Goal: Check status: Check status

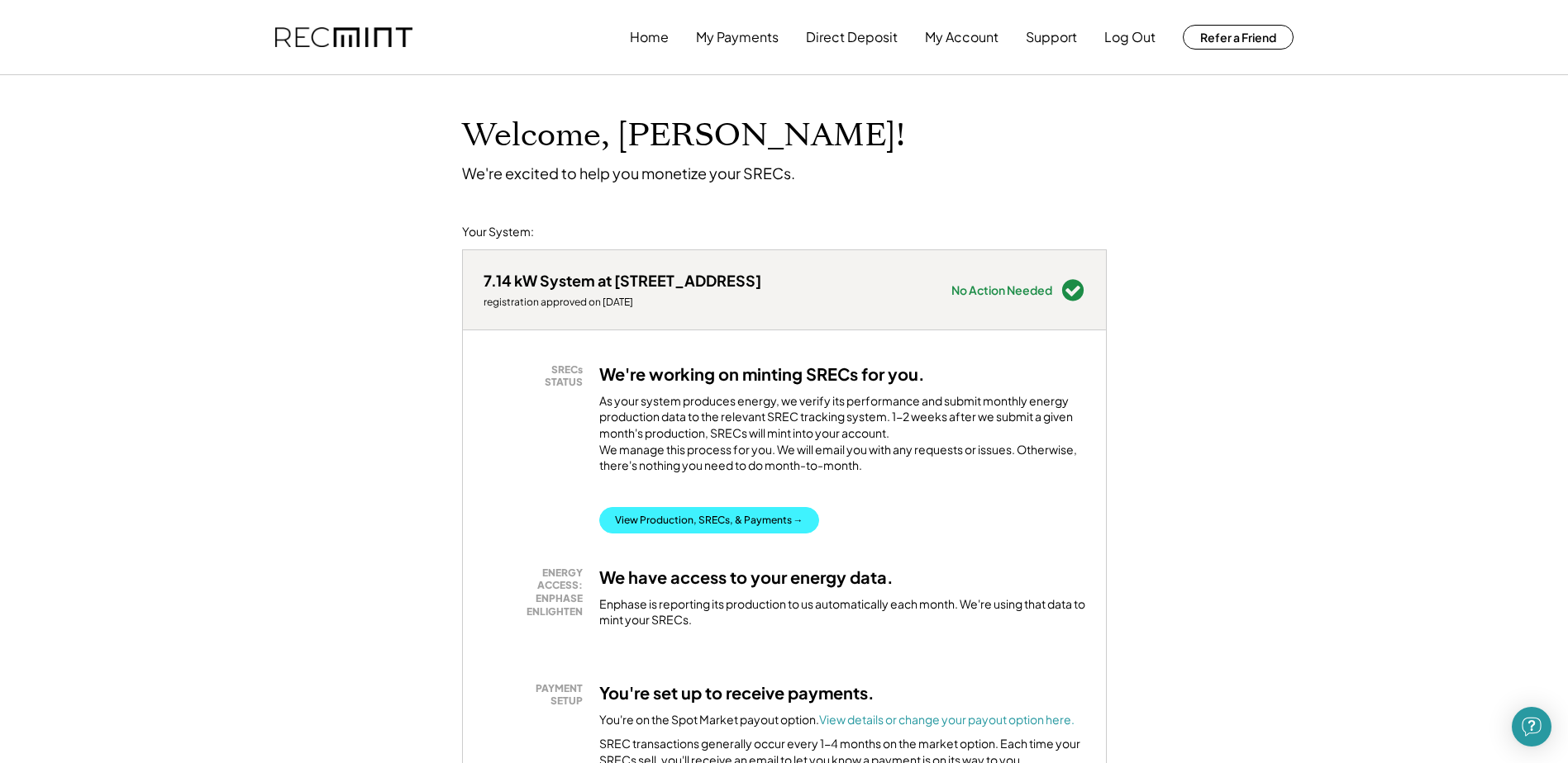
click at [716, 534] on button "View Production, SRECs, & Payments →" at bounding box center [709, 520] width 220 height 26
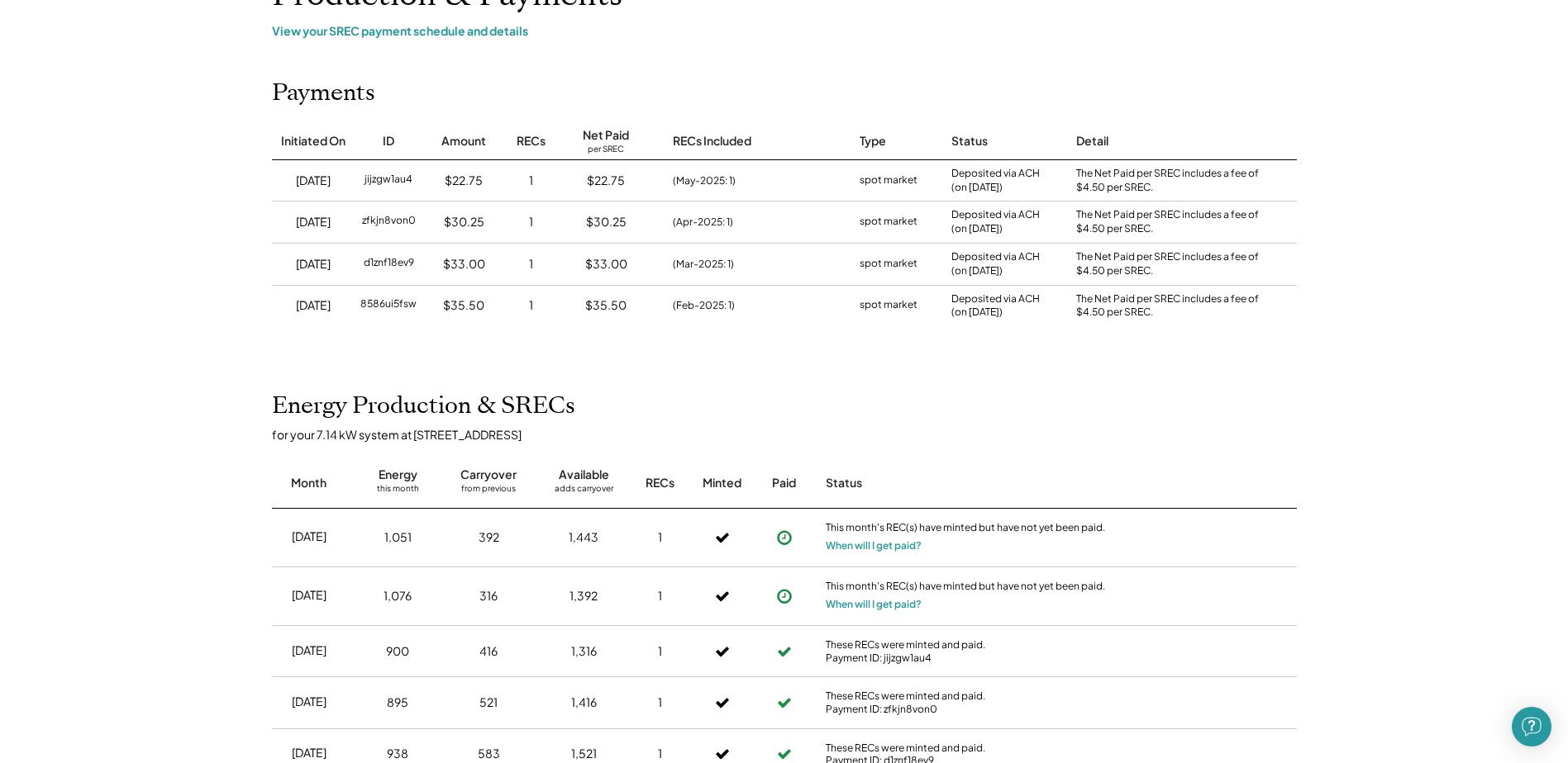
scroll to position [165, 0]
